Goal: Browse casually: Explore the website without a specific task or goal

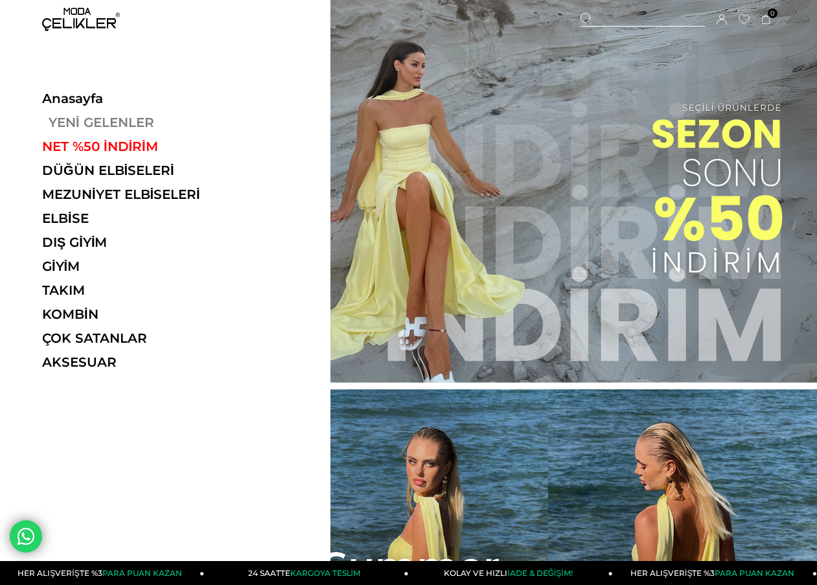
click at [138, 128] on link "YENİ GELENLER" at bounding box center [131, 123] width 178 height 16
click at [113, 121] on link "YENİ GELENLER" at bounding box center [131, 123] width 178 height 16
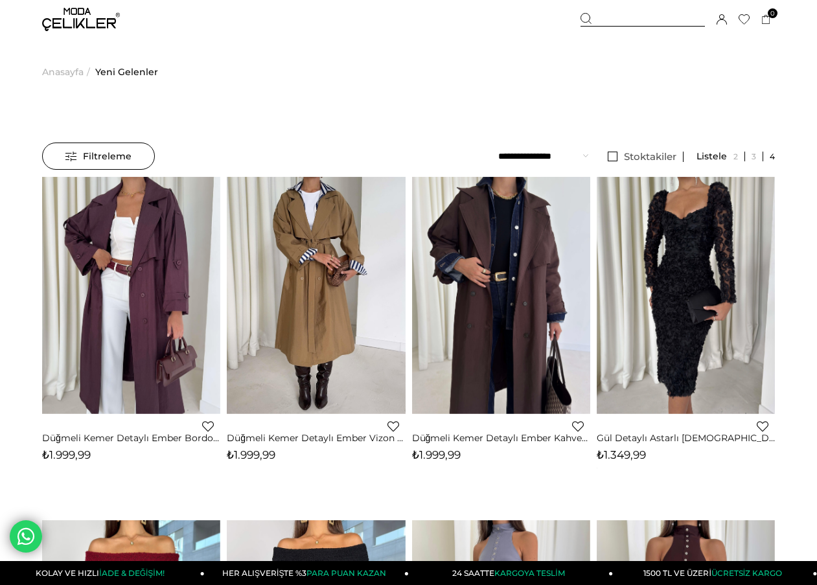
click at [321, 441] on link "Düğmeli Kemer Detaylı Ember Vizon Kadın Trenç 26K014" at bounding box center [316, 438] width 178 height 12
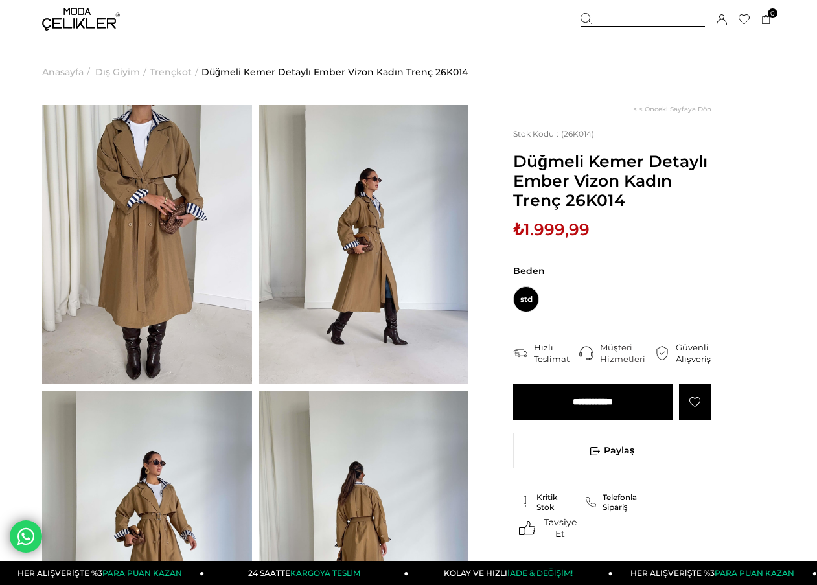
click at [222, 260] on img at bounding box center [147, 244] width 210 height 279
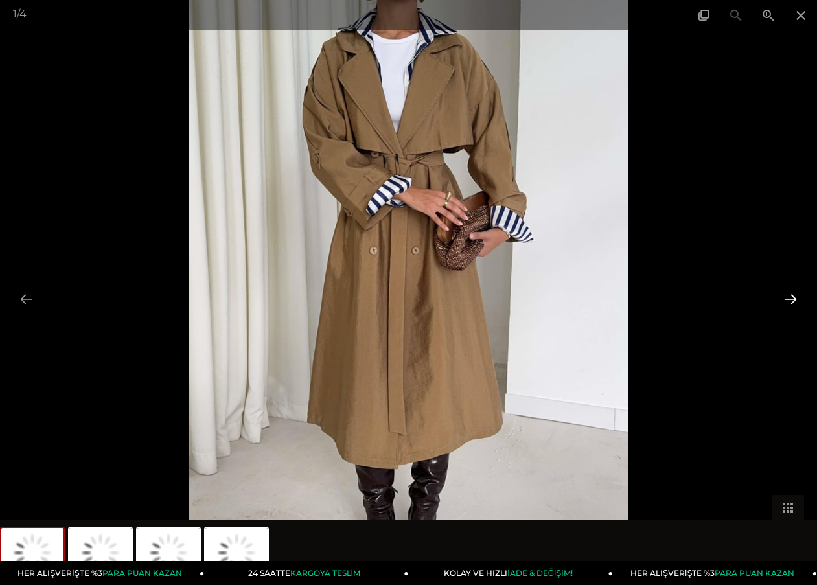
click at [793, 300] on button at bounding box center [790, 299] width 27 height 25
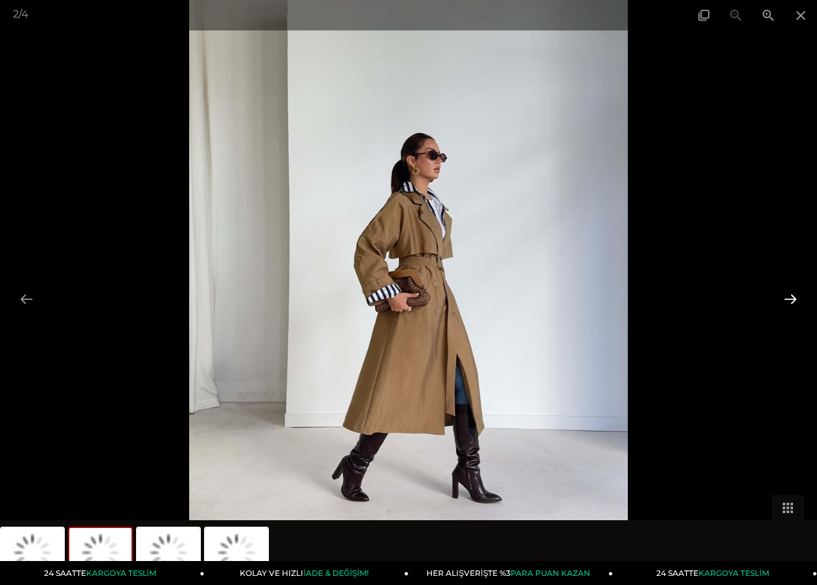
click at [793, 300] on button at bounding box center [790, 299] width 27 height 25
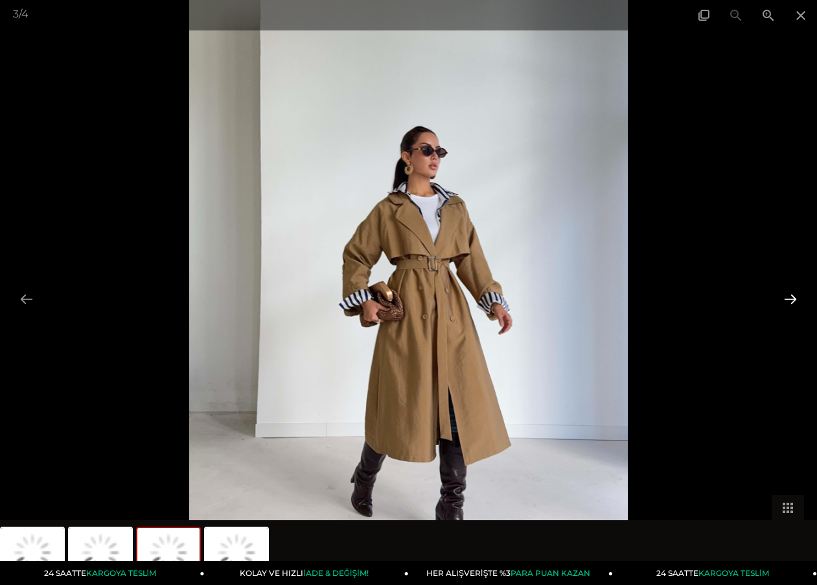
click at [793, 300] on button at bounding box center [790, 299] width 27 height 25
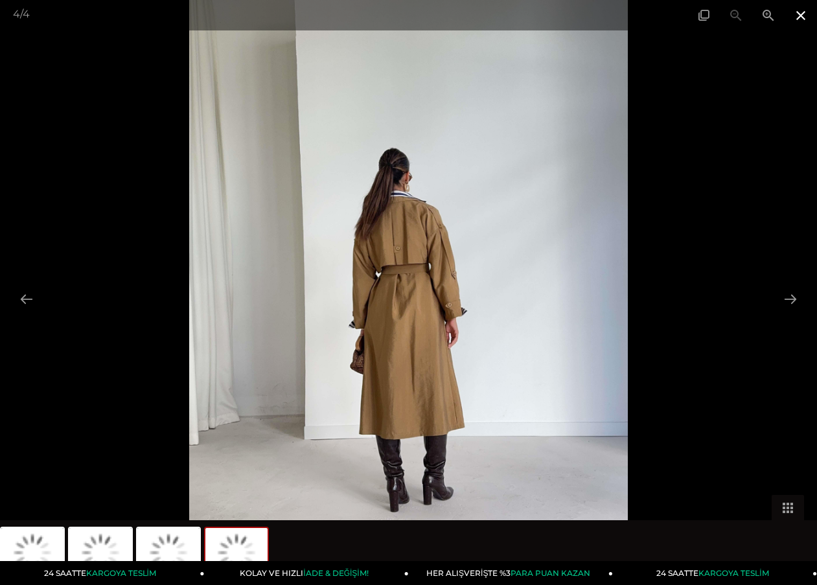
click at [802, 12] on span at bounding box center [801, 15] width 32 height 30
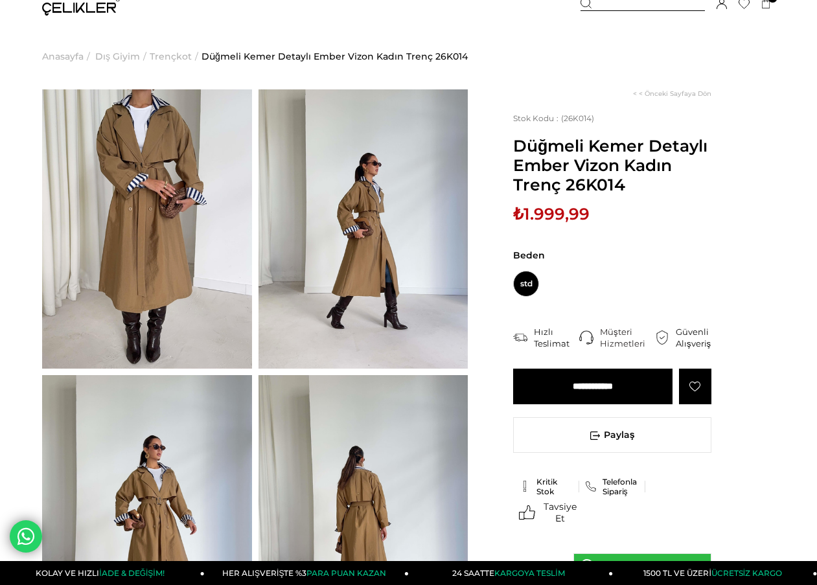
scroll to position [149, 0]
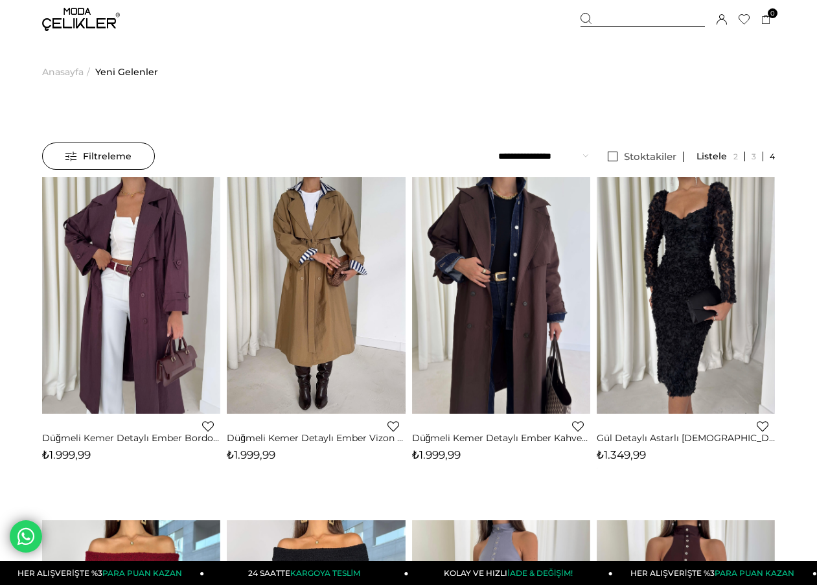
scroll to position [47, 0]
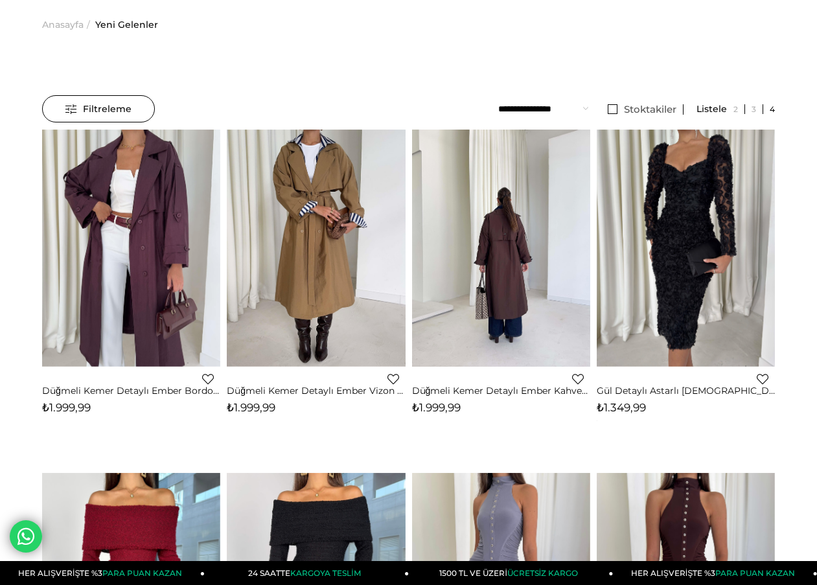
click at [555, 234] on img at bounding box center [501, 249] width 178 height 238
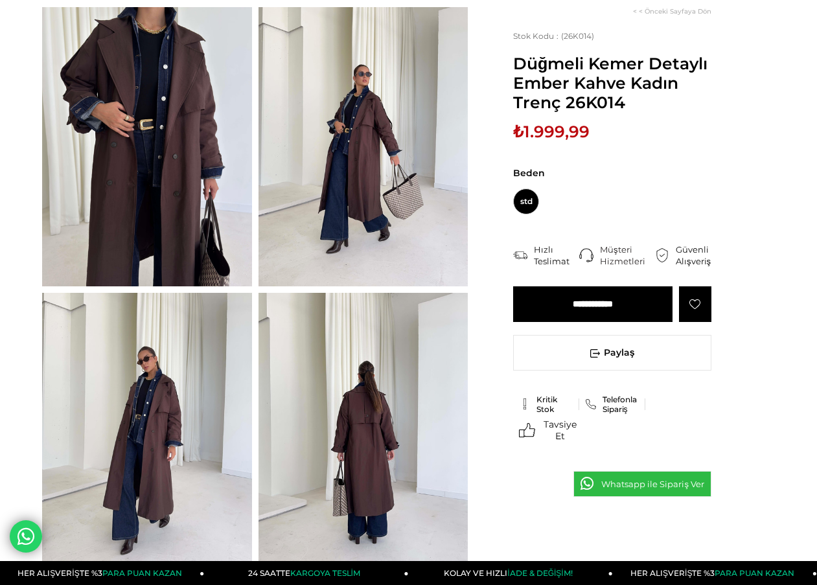
scroll to position [99, 0]
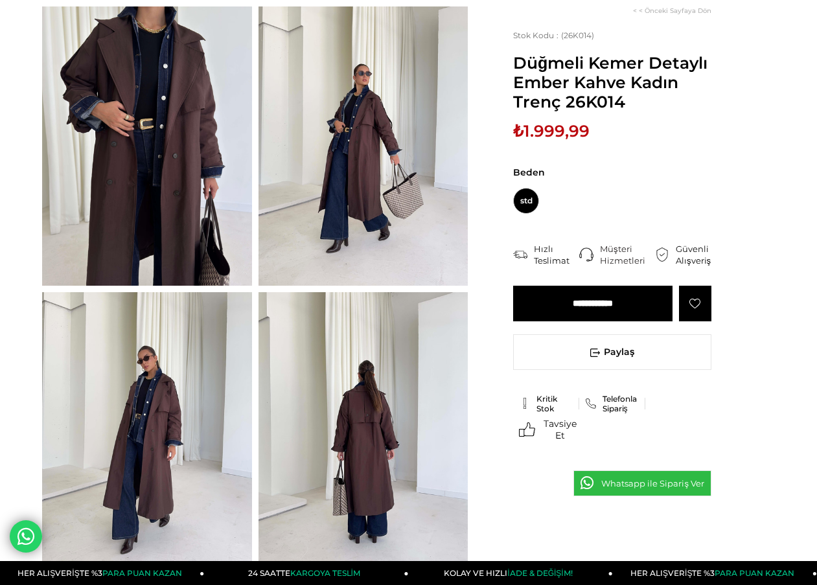
click at [246, 151] on img at bounding box center [147, 145] width 210 height 279
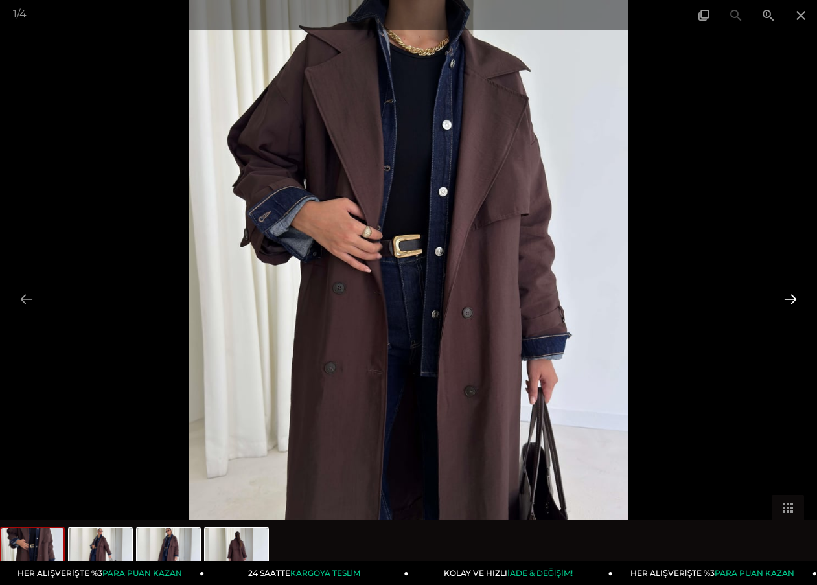
click at [795, 299] on button at bounding box center [790, 299] width 27 height 25
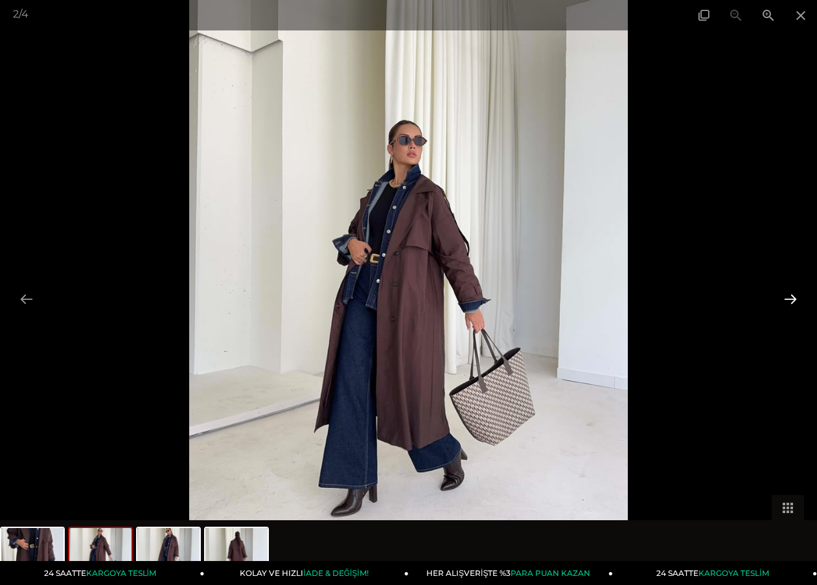
click at [795, 299] on button at bounding box center [790, 299] width 27 height 25
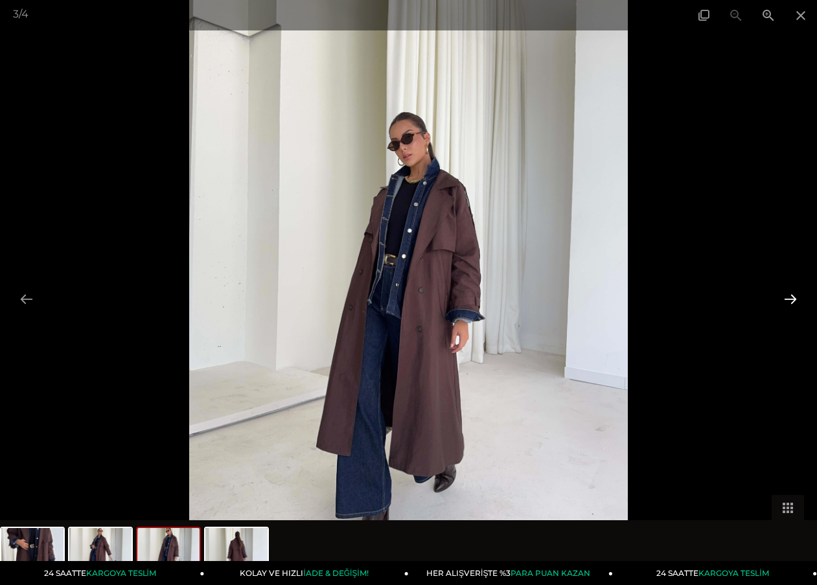
click at [795, 299] on button at bounding box center [790, 299] width 27 height 25
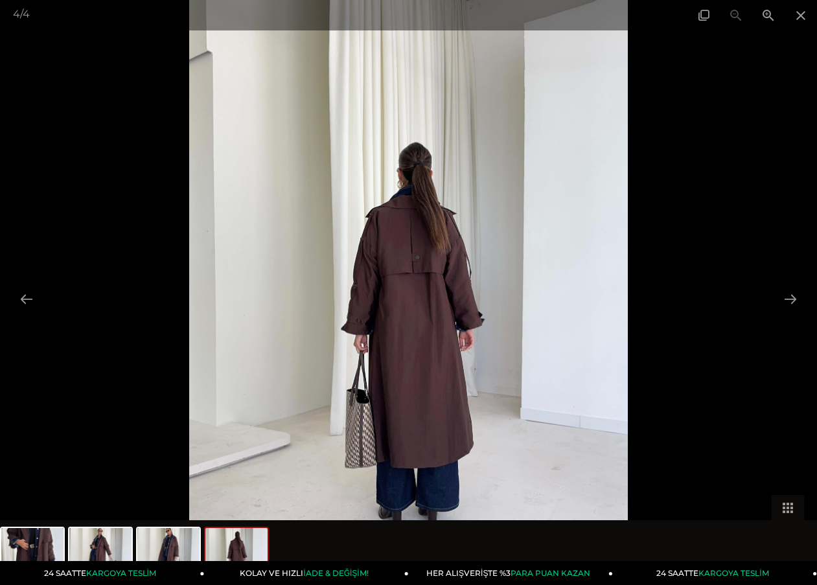
drag, startPoint x: 804, startPoint y: 12, endPoint x: 43, endPoint y: 14, distance: 760.4
click at [801, 12] on span at bounding box center [801, 15] width 32 height 30
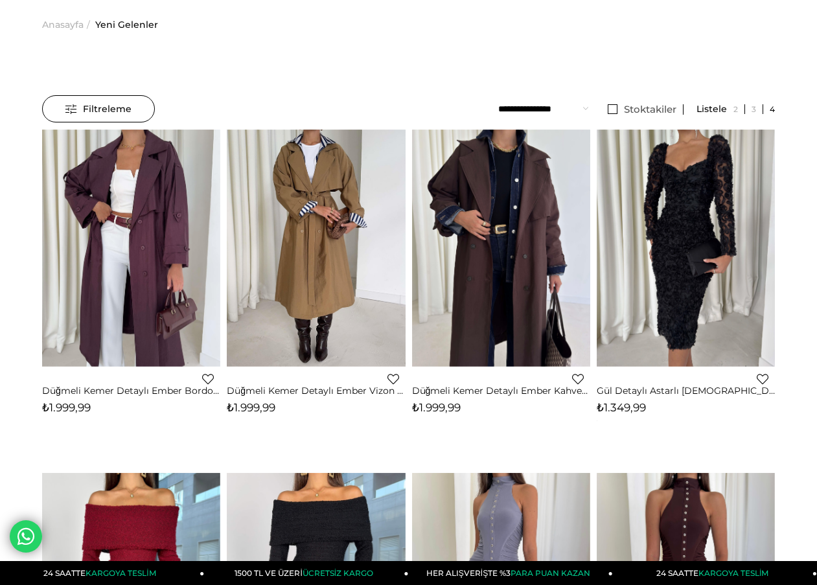
click at [480, 377] on div "Favorilere Ekle Moda Celikler Düğmeli Kemer Detaylı Ember Kahve Kadın Trenç 26K…" at bounding box center [501, 394] width 178 height 54
click at [488, 386] on link "Düğmeli Kemer Detaylı Ember Kahve Kadın Trenç 26K014" at bounding box center [501, 391] width 178 height 12
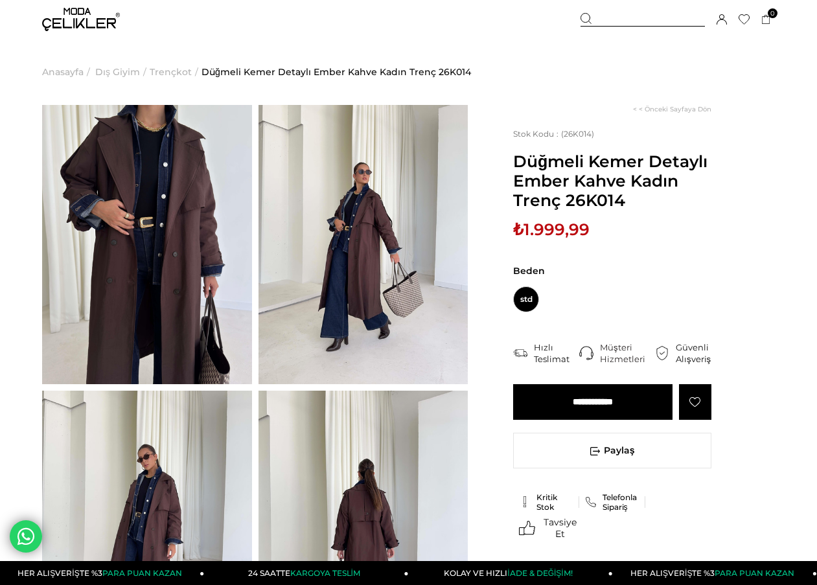
click at [84, 252] on img at bounding box center [147, 244] width 210 height 279
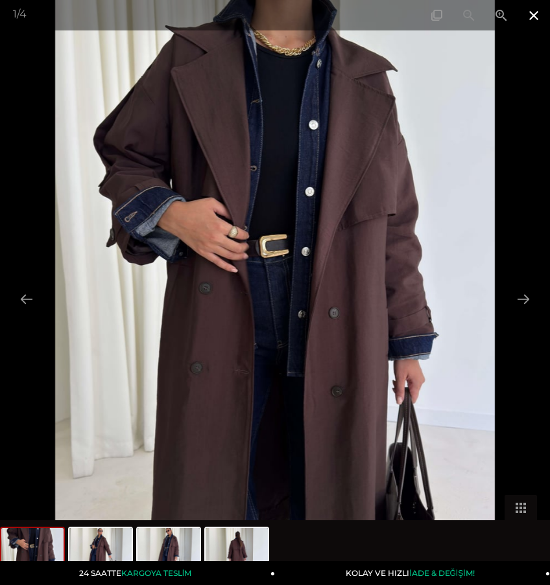
click at [532, 11] on span at bounding box center [533, 15] width 32 height 30
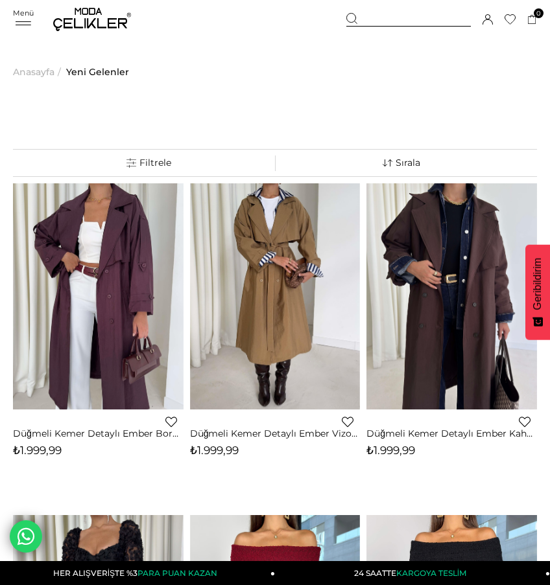
click at [72, 22] on img at bounding box center [92, 19] width 78 height 23
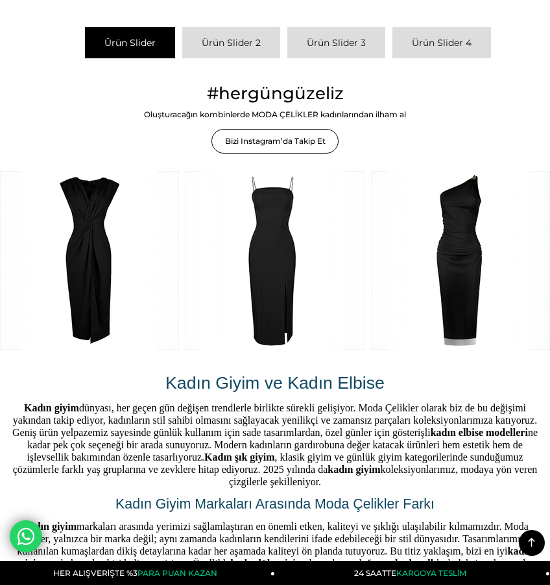
scroll to position [1714, 0]
